Goal: Task Accomplishment & Management: Manage account settings

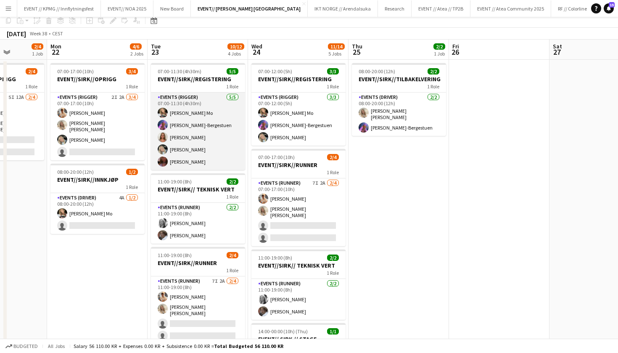
scroll to position [98, 0]
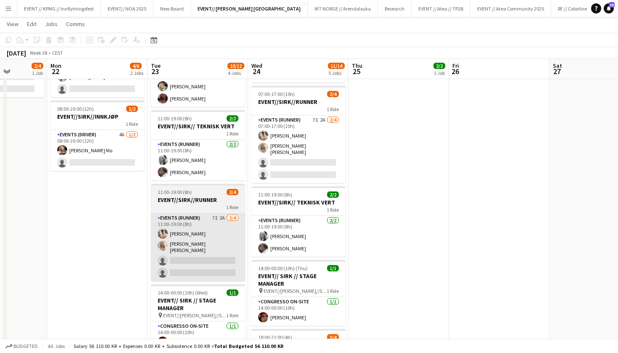
click at [206, 233] on app-card-role "Events (Runner) 7I 2A 2/4 11:00-19:00 (8h) Alban Idrizi Vanessa Riise Naas sing…" at bounding box center [198, 247] width 94 height 68
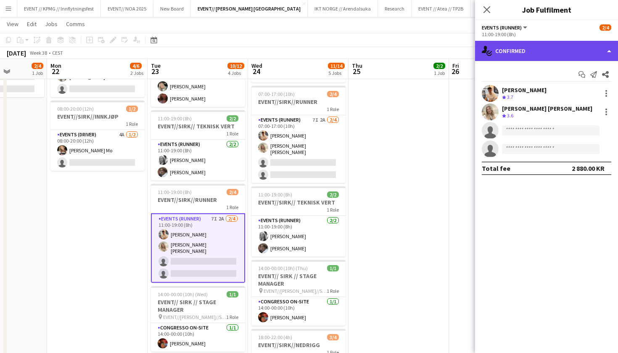
click at [558, 51] on div "single-neutral-actions-check-2 Confirmed" at bounding box center [546, 51] width 143 height 20
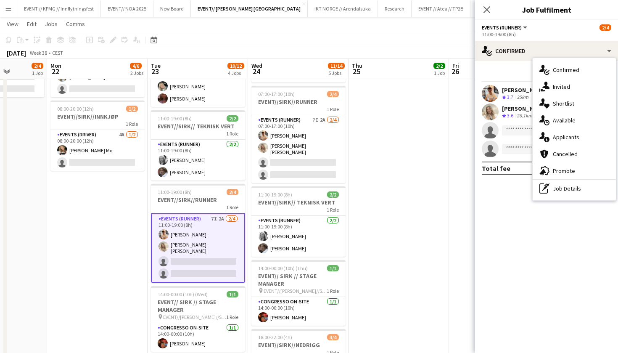
click at [577, 140] on div "single-neutral-actions-information Applicants" at bounding box center [574, 137] width 83 height 17
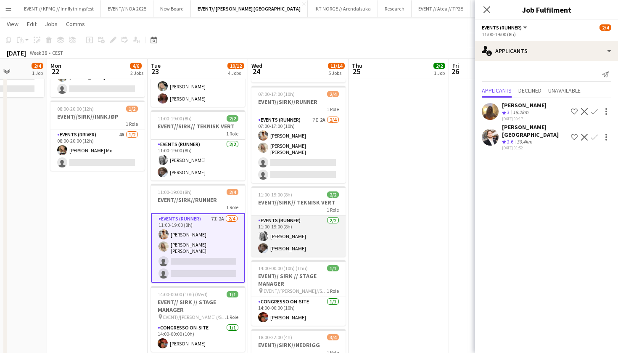
click at [337, 219] on app-card-role "Events (Runner) 2/2 11:00-19:00 (8h) Maria Grefberg Jesper Roth" at bounding box center [299, 236] width 94 height 41
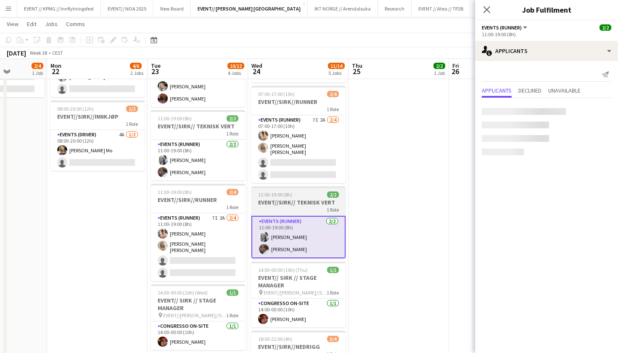
click at [323, 192] on div "11:00-19:00 (8h) 2/2" at bounding box center [299, 194] width 94 height 6
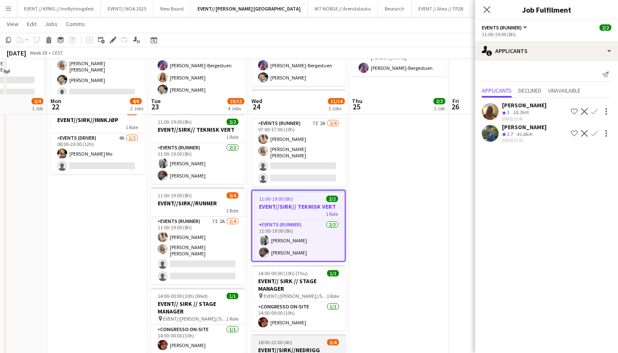
scroll to position [90, 0]
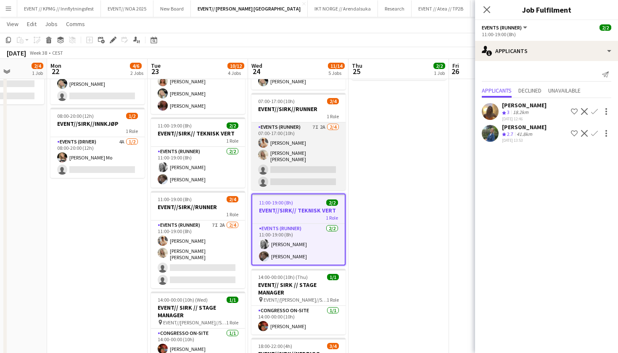
click at [313, 171] on app-card-role "Events (Runner) 7I 2A 2/4 07:00-17:00 (10h) Alban Idrizi Vanessa Riise Naas sin…" at bounding box center [299, 156] width 94 height 68
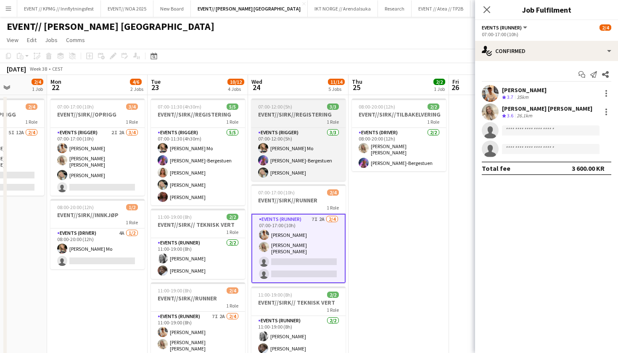
scroll to position [0, 0]
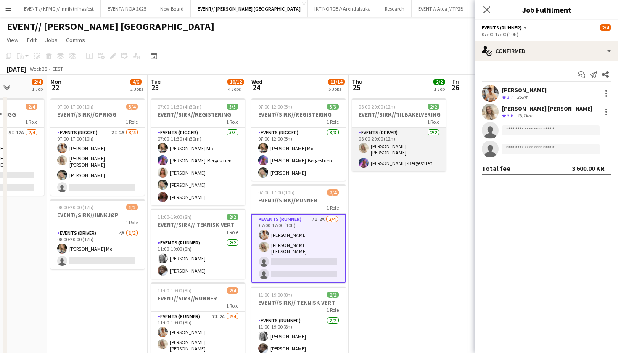
click at [416, 152] on app-card-role "Events (Driver) 2/2 08:00-20:00 (12h) Vanessa Riise Naas Fredrikke Tynning-Berg…" at bounding box center [399, 149] width 94 height 43
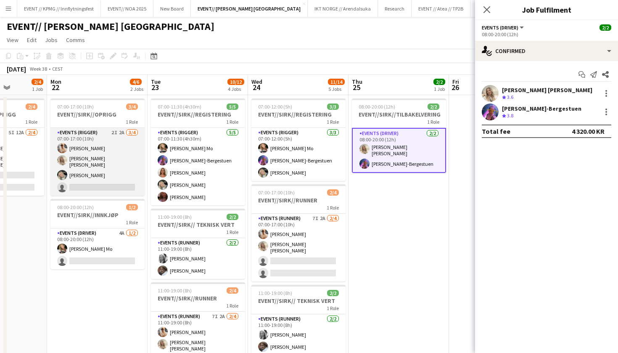
click at [90, 148] on app-card-role "Events (Rigger) 2I 2A 3/4 07:00-17:00 (10h) Alban Idrizi Vanessa Riise Naas Oda…" at bounding box center [97, 162] width 94 height 68
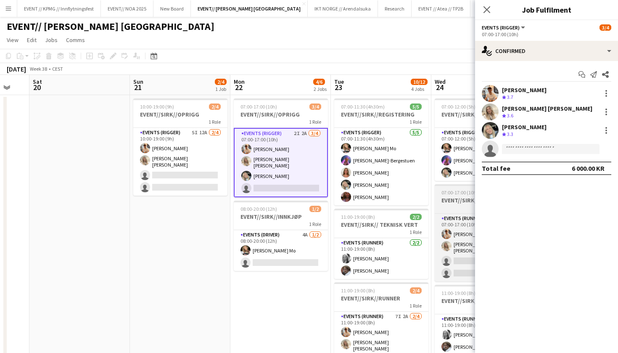
scroll to position [0, 241]
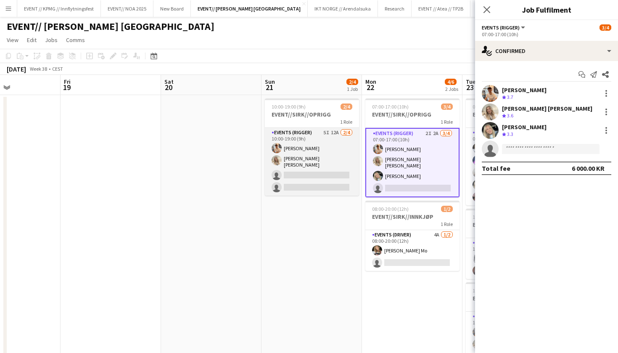
click at [310, 147] on app-card-role "Events (Rigger) 5I 12A 2/4 10:00-19:00 (9h) Alban Idrizi Vanessa Riise Naas sin…" at bounding box center [312, 162] width 94 height 68
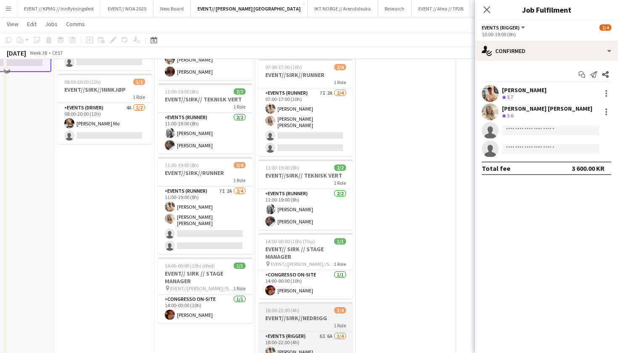
scroll to position [0, 0]
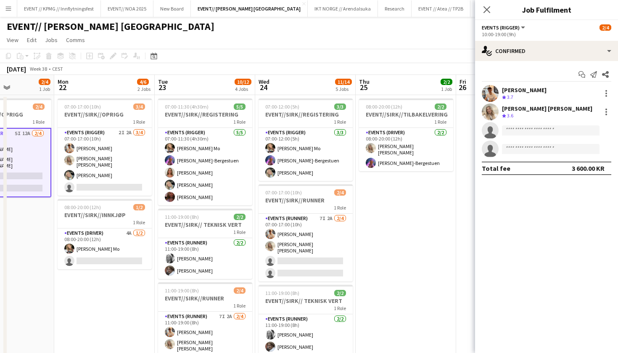
click at [392, 230] on app-date-cell "08:00-20:00 (12h) 2/2 EVENT//SIRK//TILBAKELVERING 1 Role Events (Driver) 2/2 08…" at bounding box center [406, 328] width 101 height 467
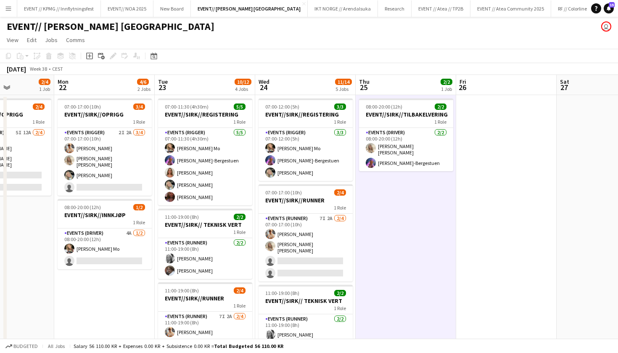
click at [278, 37] on app-page-menu "View Day view expanded Day view collapsed Month view Date picker Jump to today …" at bounding box center [309, 41] width 618 height 16
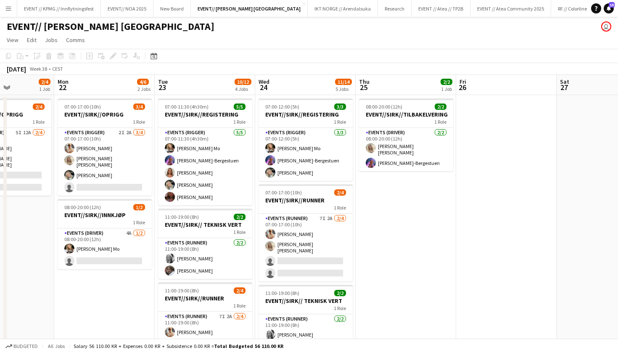
click at [413, 33] on app-page-menu "View Day view expanded Day view collapsed Month view Date picker Jump to today …" at bounding box center [309, 41] width 618 height 16
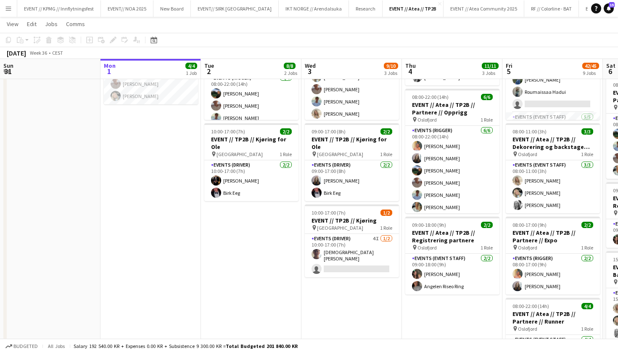
scroll to position [2, 0]
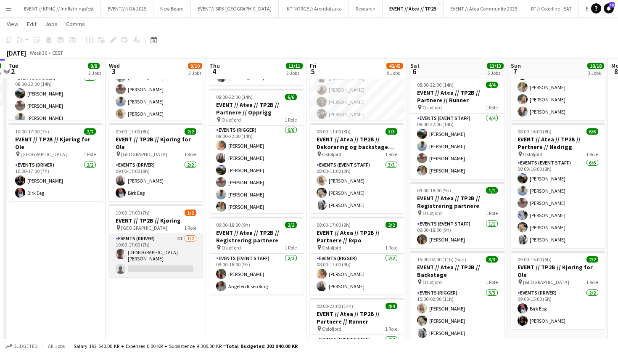
click at [159, 246] on app-card-role "Events (Driver) 4I [DATE] 10:00-17:00 (7h) [DEMOGRAPHIC_DATA][PERSON_NAME] sing…" at bounding box center [156, 255] width 94 height 43
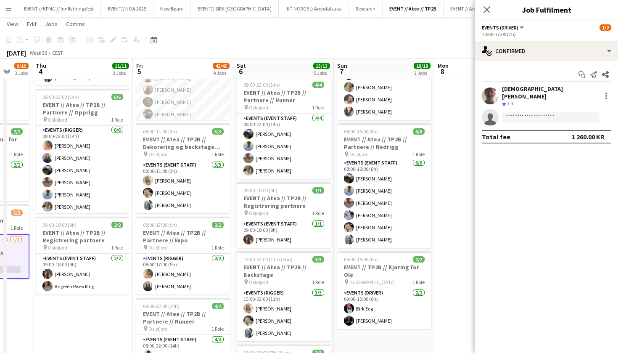
scroll to position [0, 393]
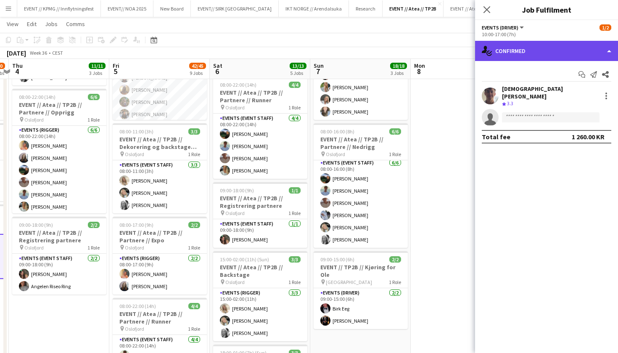
click at [511, 59] on div "single-neutral-actions-check-2 Confirmed" at bounding box center [546, 51] width 143 height 20
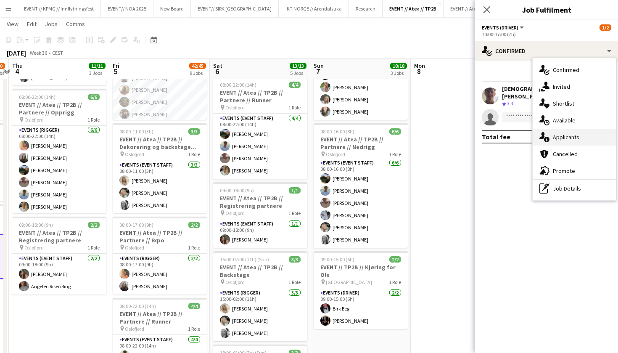
click at [587, 132] on div "single-neutral-actions-information Applicants" at bounding box center [574, 137] width 83 height 17
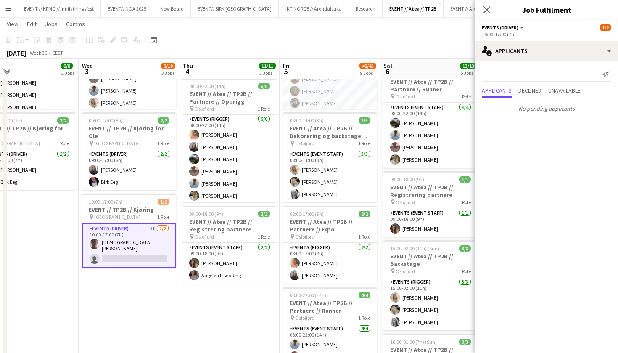
scroll to position [0, 268]
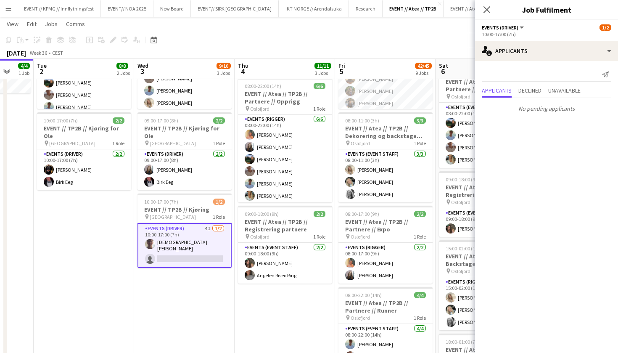
click at [163, 235] on app-card-role "Events (Driver) 4I [DATE] 10:00-17:00 (7h) [DEMOGRAPHIC_DATA][PERSON_NAME] sing…" at bounding box center [185, 245] width 94 height 45
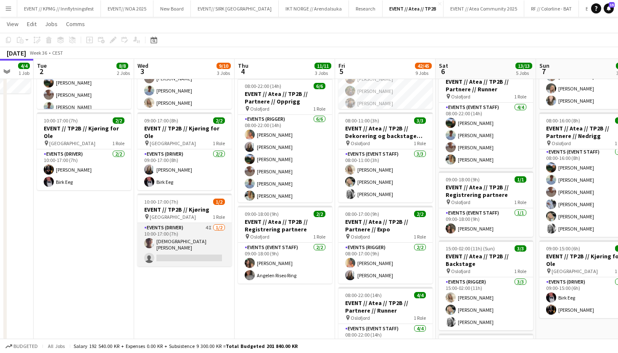
click at [163, 235] on app-card-role "Events (Driver) 4I [DATE] 10:00-17:00 (7h) [DEMOGRAPHIC_DATA][PERSON_NAME] sing…" at bounding box center [185, 244] width 94 height 43
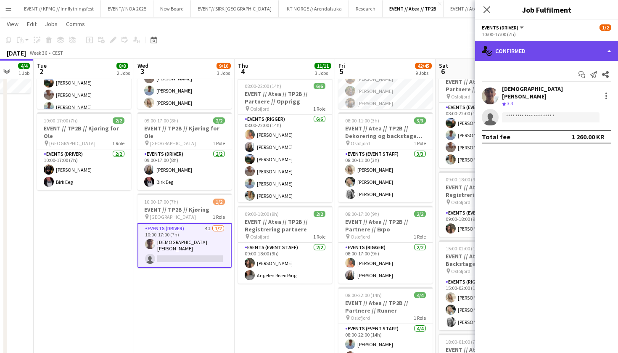
click at [513, 50] on div "single-neutral-actions-check-2 Confirmed" at bounding box center [546, 51] width 143 height 20
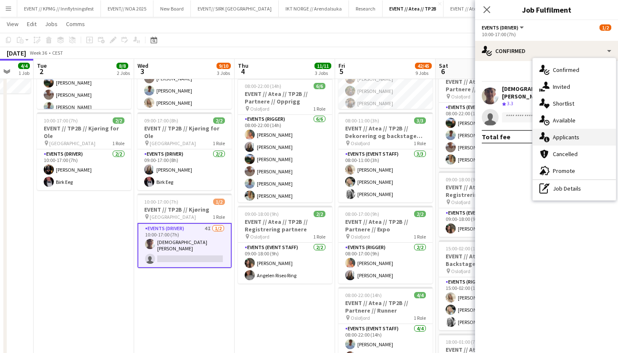
click at [562, 130] on div "single-neutral-actions-information Applicants" at bounding box center [574, 137] width 83 height 17
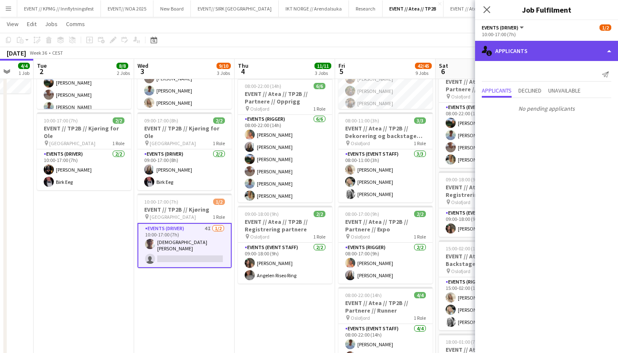
click at [535, 54] on div "single-neutral-actions-information Applicants" at bounding box center [546, 51] width 143 height 20
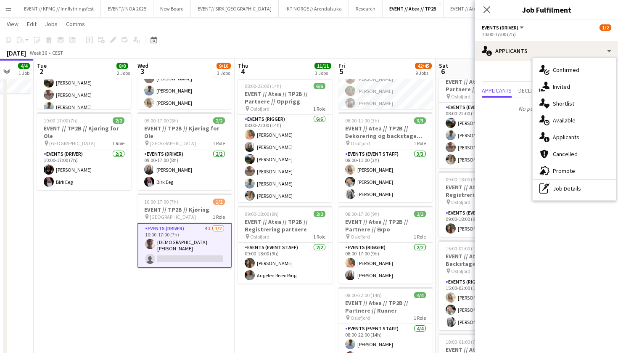
click at [549, 33] on div "10:00-17:00 (7h)" at bounding box center [547, 34] width 130 height 6
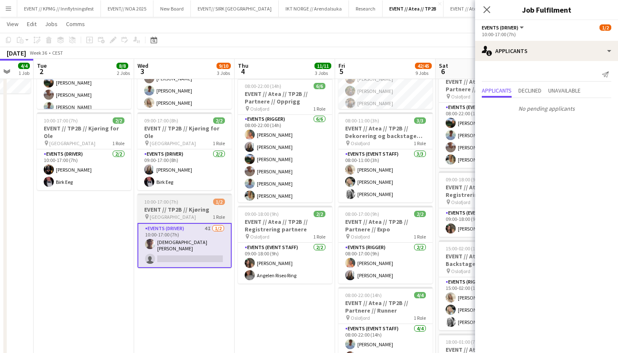
click at [208, 206] on h3 "EVENT // TP2B // Kjøring" at bounding box center [185, 210] width 94 height 8
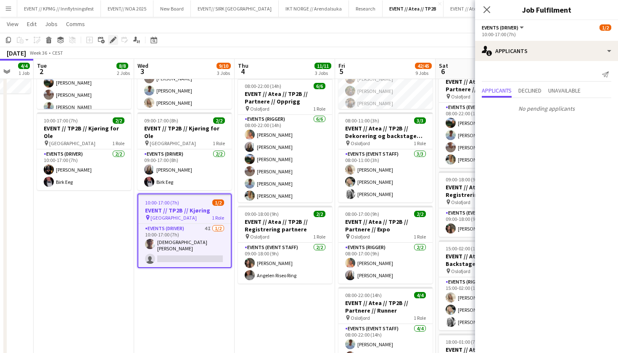
click at [113, 39] on icon at bounding box center [113, 40] width 5 height 5
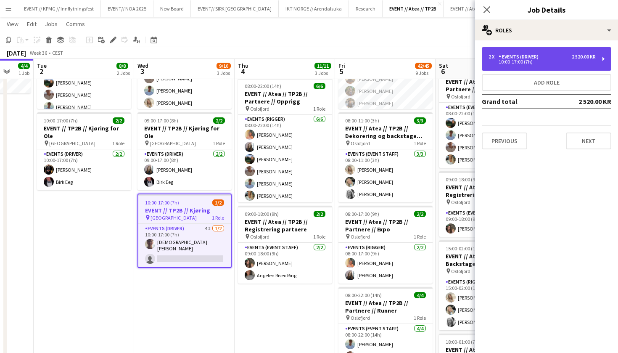
click at [506, 67] on div "2 x Events (Driver) 2 520.00 KR 10:00-17:00 (7h)" at bounding box center [547, 59] width 130 height 24
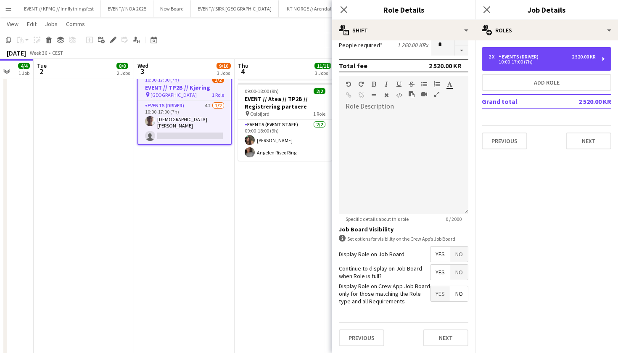
scroll to position [217, 0]
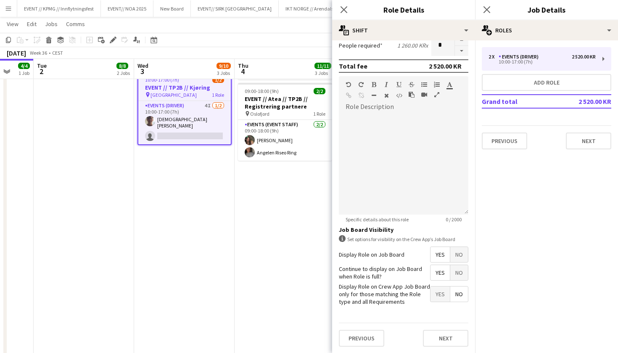
click at [436, 290] on span "Yes" at bounding box center [440, 293] width 19 height 15
click at [444, 335] on button "Next" at bounding box center [445, 338] width 45 height 17
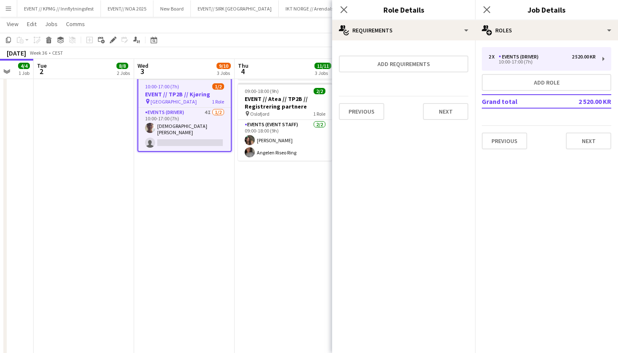
scroll to position [0, 0]
click at [454, 110] on button "Next" at bounding box center [445, 111] width 45 height 17
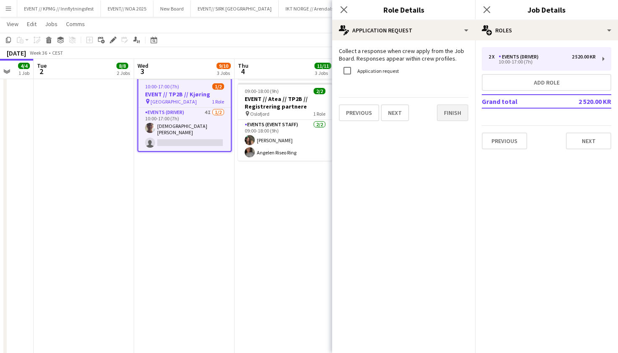
click at [453, 112] on button "Finish" at bounding box center [453, 112] width 32 height 17
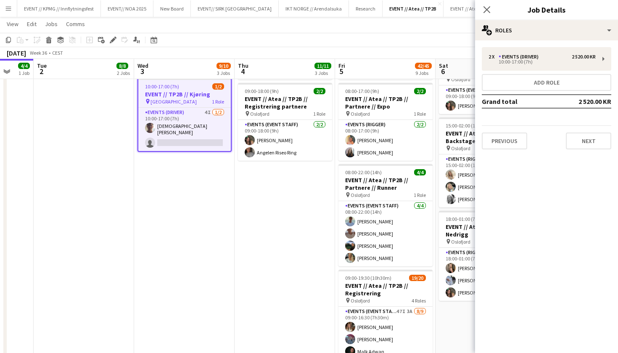
click at [289, 197] on app-date-cell "08:00-18:00 (10h) 3/3 EVENT // Atea // TP2B // Dekorering og backstage oppsett …" at bounding box center [285, 287] width 101 height 858
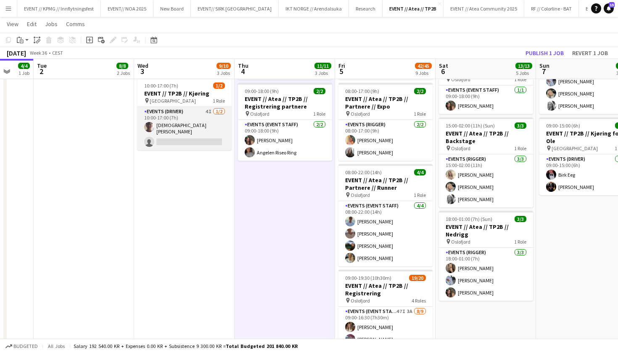
click at [185, 120] on app-card-role "Events (Driver) 4I [DATE] 10:00-17:00 (7h) [DEMOGRAPHIC_DATA][PERSON_NAME] sing…" at bounding box center [185, 128] width 94 height 43
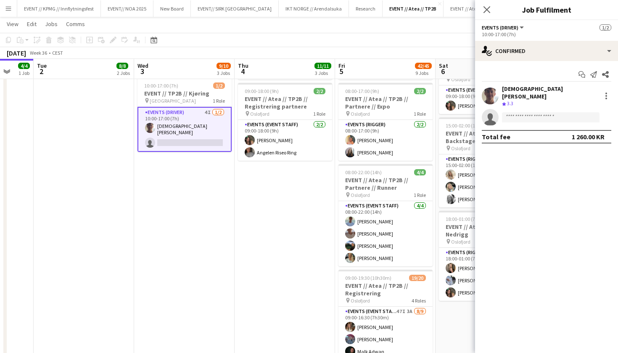
click at [523, 79] on div "Start chat Send notification Share" at bounding box center [547, 75] width 130 height 14
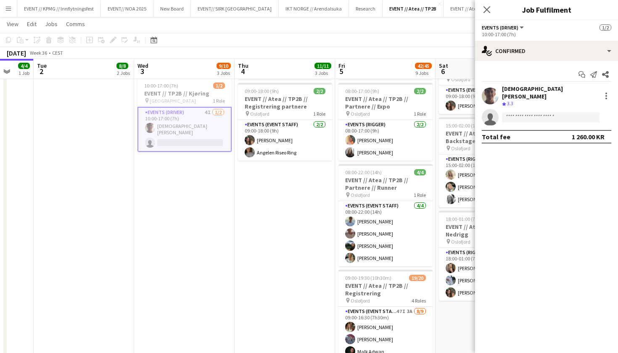
click at [523, 91] on div "[DEMOGRAPHIC_DATA][PERSON_NAME]" at bounding box center [550, 92] width 96 height 15
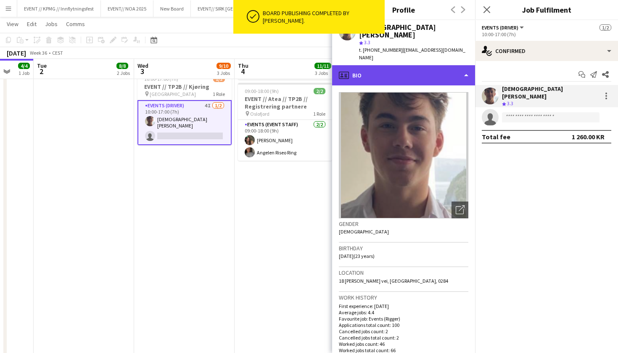
click at [427, 65] on div "profile Bio" at bounding box center [403, 75] width 143 height 20
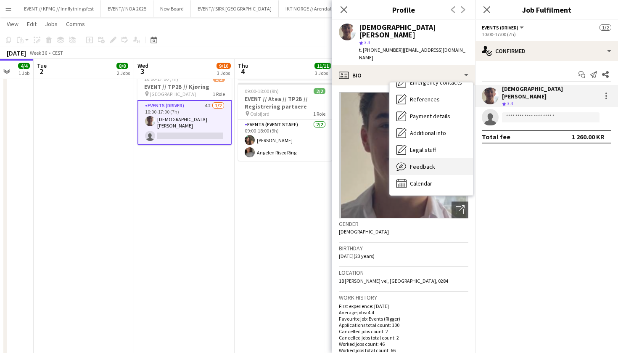
scroll to position [79, 0]
click at [425, 163] on span "Feedback" at bounding box center [422, 167] width 25 height 8
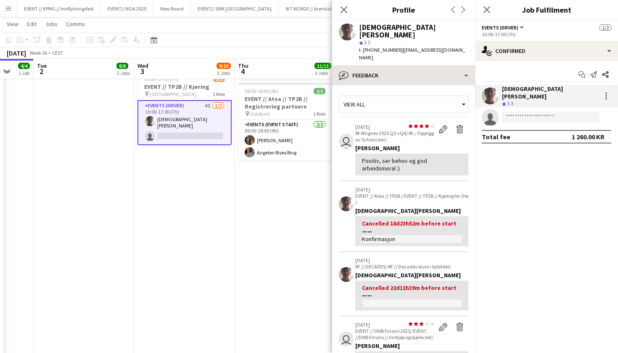
scroll to position [0, 0]
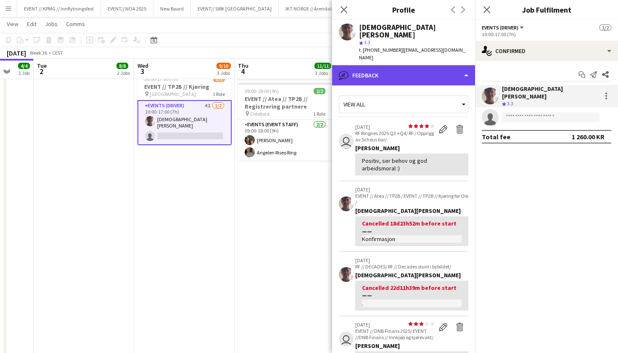
click at [416, 65] on div "bubble-pencil Feedback" at bounding box center [403, 75] width 143 height 20
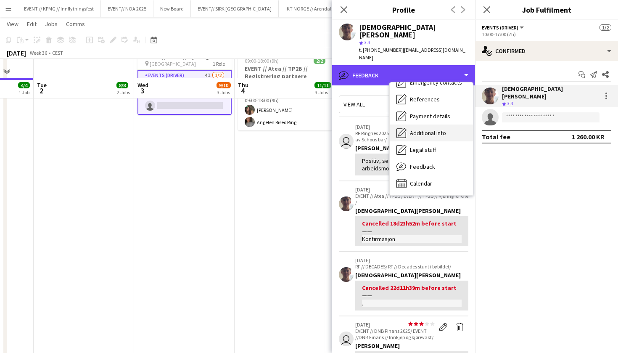
scroll to position [293, 0]
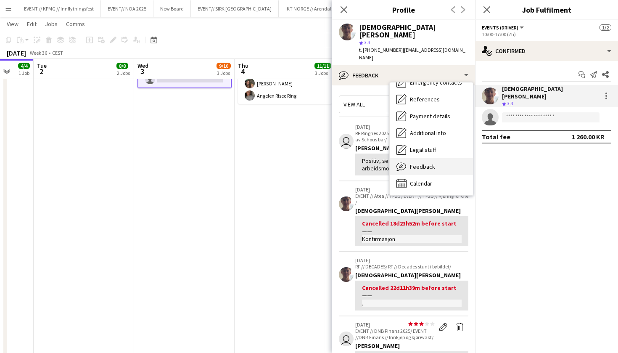
click at [416, 163] on span "Feedback" at bounding box center [422, 167] width 25 height 8
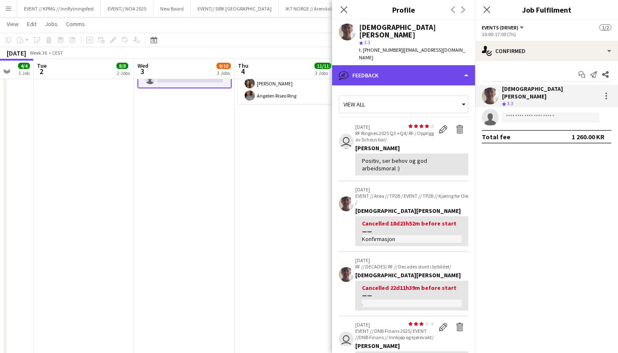
scroll to position [0, 0]
click at [398, 69] on div "bubble-pencil Feedback" at bounding box center [403, 75] width 143 height 20
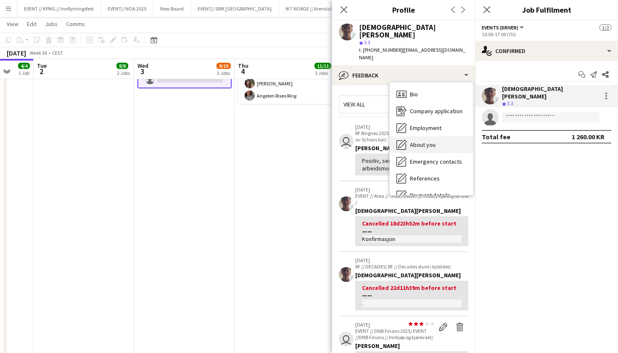
click at [429, 136] on div "About you About you" at bounding box center [431, 144] width 83 height 17
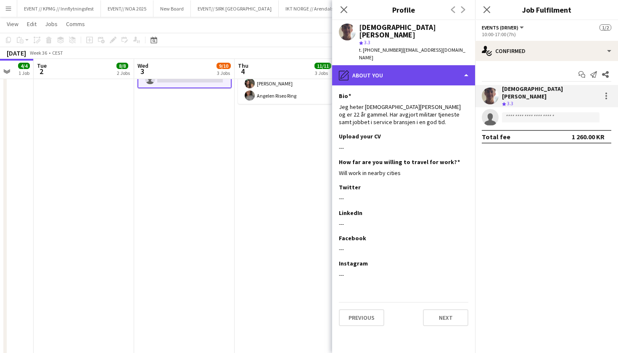
click at [405, 66] on div "pencil4 About you" at bounding box center [403, 75] width 143 height 20
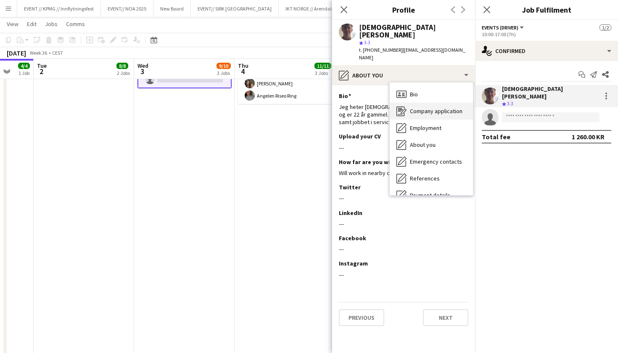
click at [420, 103] on div "Company application Company application" at bounding box center [431, 111] width 83 height 17
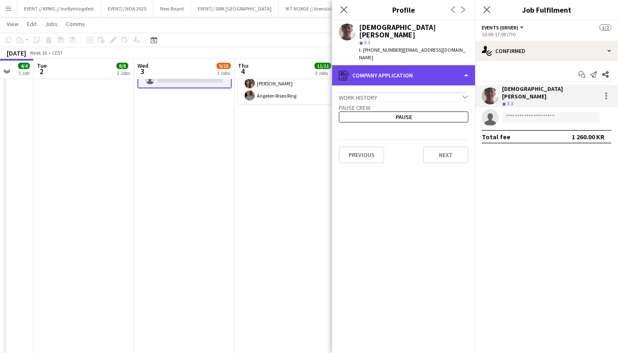
click at [424, 66] on div "register Company application" at bounding box center [403, 75] width 143 height 20
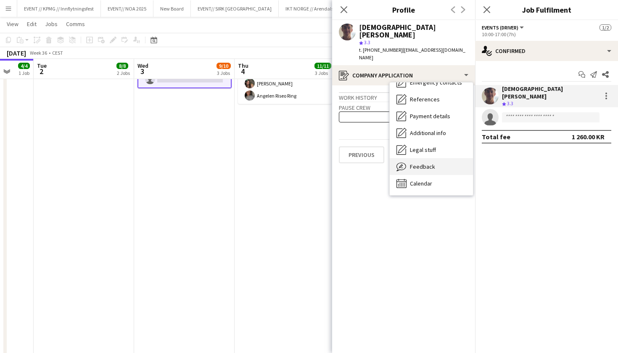
scroll to position [79, 0]
click at [425, 158] on div "Feedback Feedback" at bounding box center [431, 166] width 83 height 17
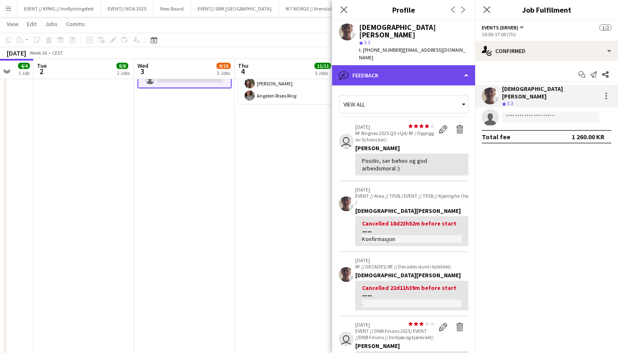
click at [432, 66] on div "bubble-pencil Feedback" at bounding box center [403, 75] width 143 height 20
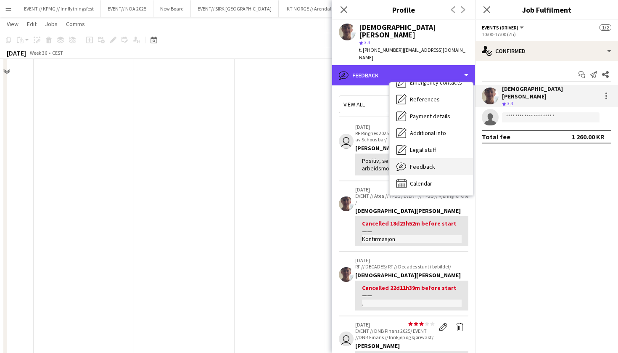
scroll to position [398, 0]
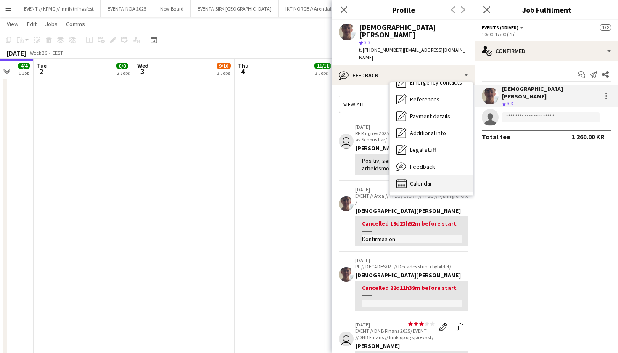
click at [419, 180] on span "Calendar" at bounding box center [421, 184] width 22 height 8
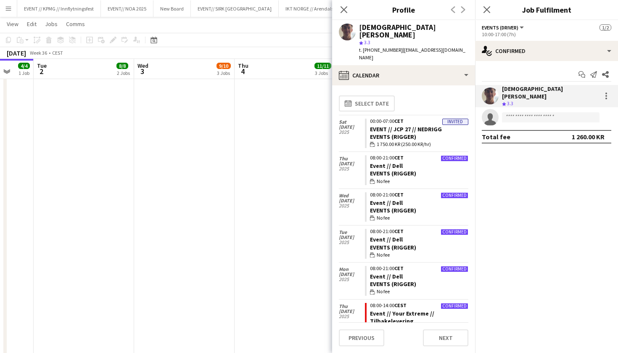
scroll to position [0, 0]
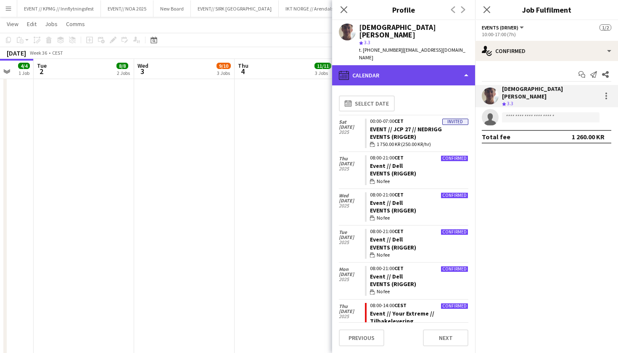
click at [437, 65] on div "calendar-full Calendar" at bounding box center [403, 75] width 143 height 20
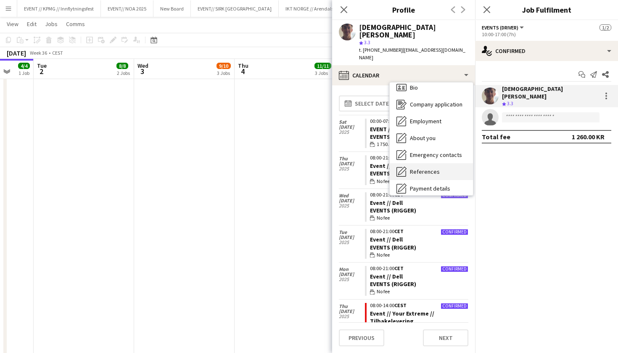
click at [432, 168] on span "References" at bounding box center [425, 172] width 30 height 8
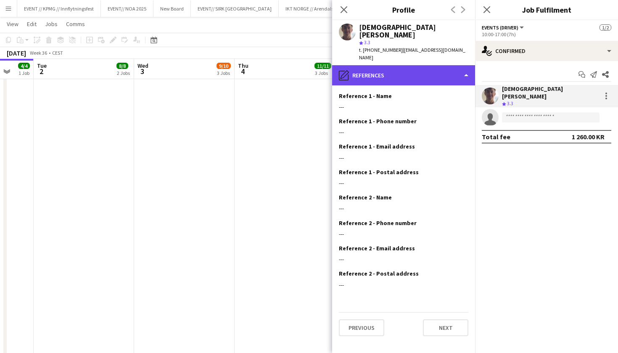
click at [400, 67] on div "pencil4 References" at bounding box center [403, 75] width 143 height 20
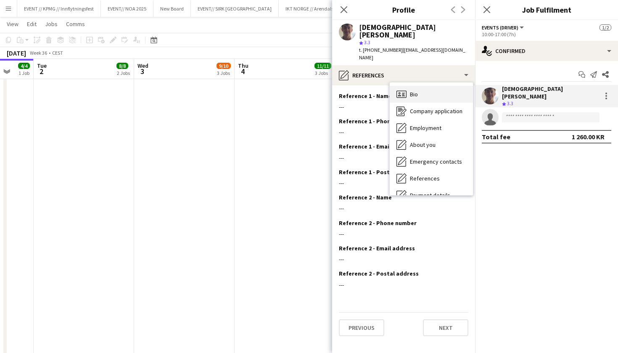
click at [417, 90] on span "Bio" at bounding box center [414, 94] width 8 height 8
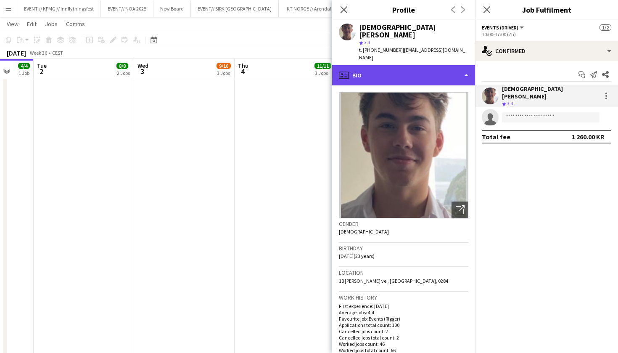
click at [425, 65] on div "profile Bio" at bounding box center [403, 75] width 143 height 20
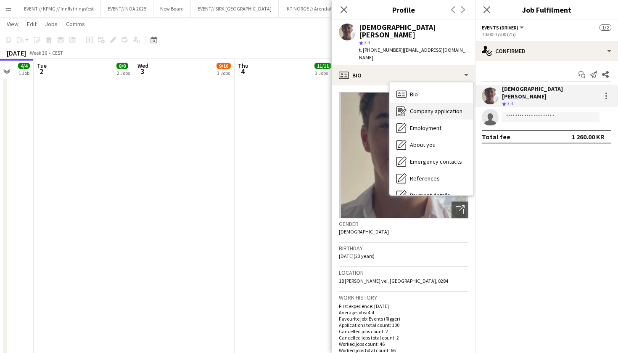
click at [421, 103] on div "Company application Company application" at bounding box center [431, 111] width 83 height 17
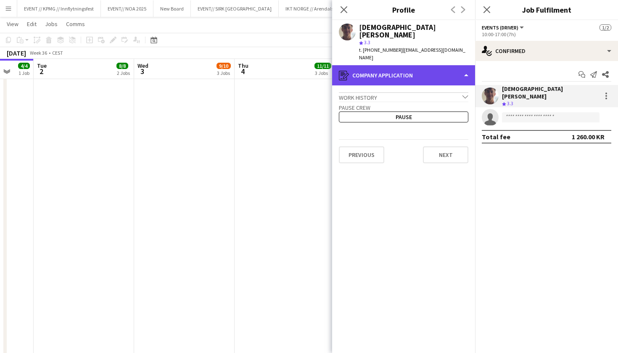
click at [430, 65] on div "register Company application" at bounding box center [403, 75] width 143 height 20
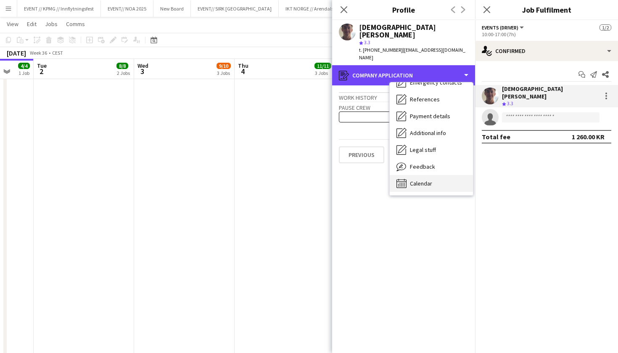
scroll to position [79, 0]
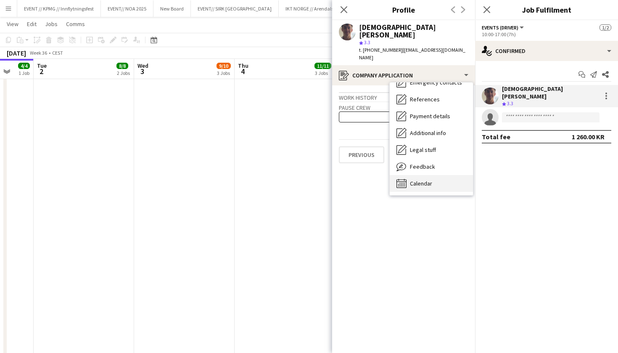
click at [422, 180] on span "Calendar" at bounding box center [421, 184] width 22 height 8
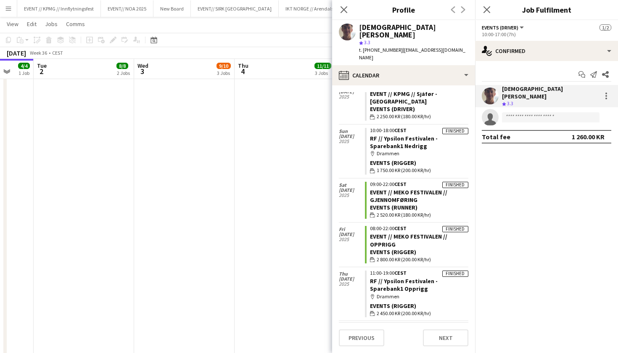
scroll to position [841, 0]
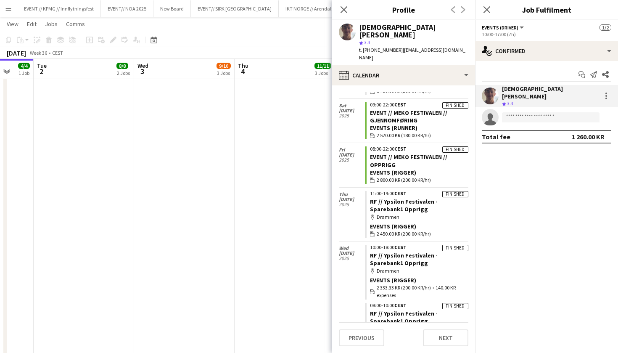
click at [272, 156] on app-date-cell "08:00-18:00 (10h) 3/3 EVENT // Atea // TP2B // Dekorering og backstage oppsett …" at bounding box center [285, 125] width 101 height 858
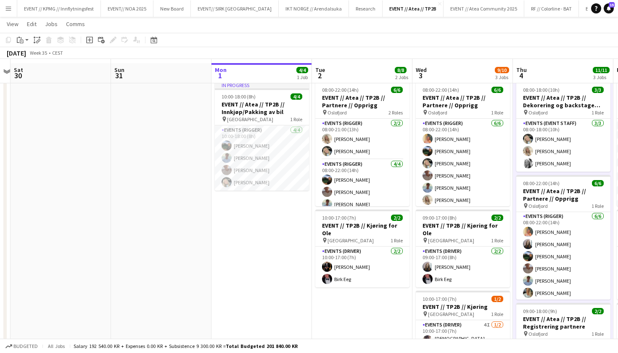
scroll to position [78, 0]
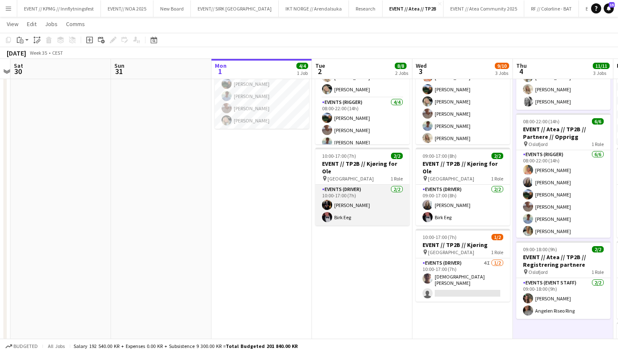
click at [344, 201] on app-card-role "Events (Driver) [DATE] 10:00-17:00 (7h) [PERSON_NAME] [PERSON_NAME]" at bounding box center [362, 205] width 94 height 41
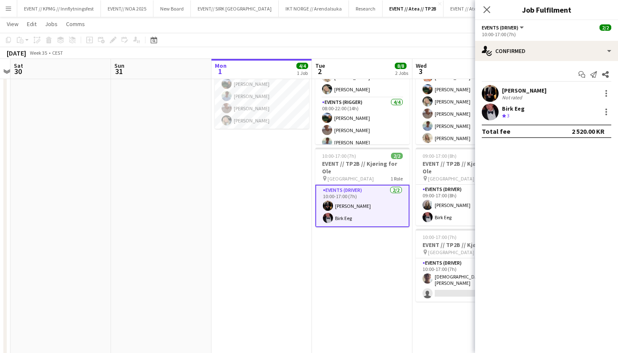
click at [495, 90] on app-user-avatar at bounding box center [490, 93] width 17 height 17
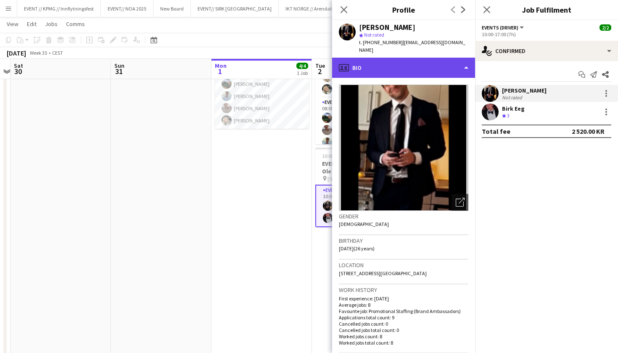
click at [430, 58] on div "profile Bio" at bounding box center [403, 68] width 143 height 20
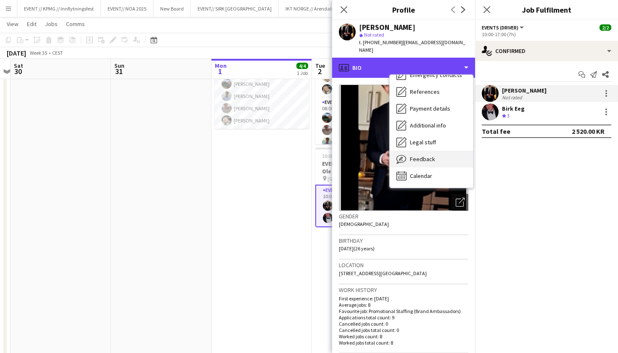
scroll to position [79, 0]
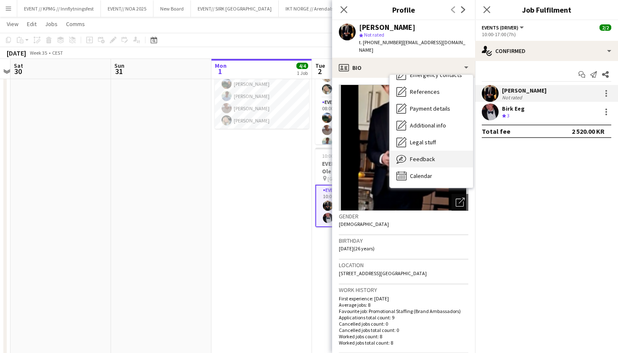
click at [424, 151] on div "Feedback Feedback" at bounding box center [431, 159] width 83 height 17
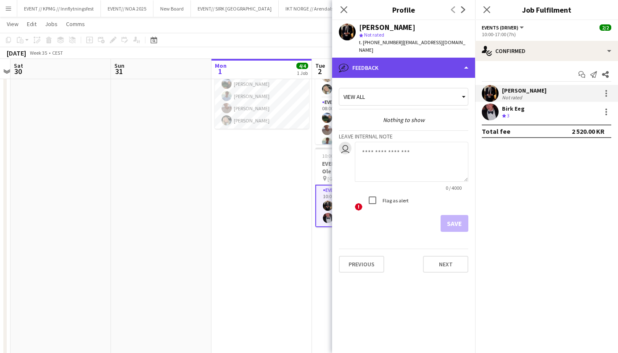
click at [451, 58] on div "bubble-pencil Feedback" at bounding box center [403, 68] width 143 height 20
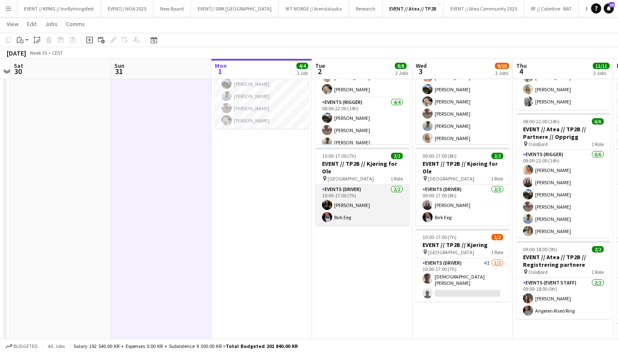
scroll to position [0, 221]
